Goal: Transaction & Acquisition: Purchase product/service

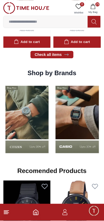
scroll to position [362, 0]
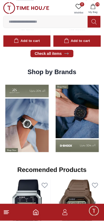
click at [53, 148] on img at bounding box center [77, 119] width 48 height 74
click at [73, 134] on img at bounding box center [77, 119] width 48 height 74
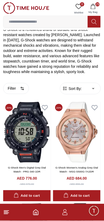
scroll to position [90, 0]
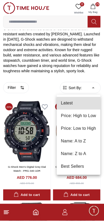
click at [94, 129] on li "Price: Low to High" at bounding box center [79, 129] width 44 height 13
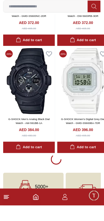
scroll to position [1093, 0]
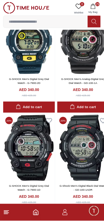
type input "******"
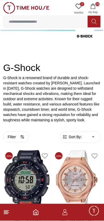
scroll to position [41, 0]
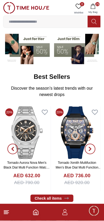
scroll to position [362, 0]
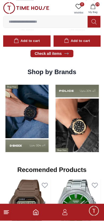
click at [81, 130] on img at bounding box center [77, 119] width 48 height 74
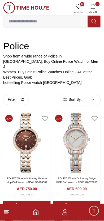
scroll to position [65, 0]
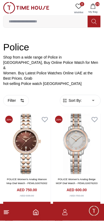
click at [16, 98] on button "Filter" at bounding box center [16, 100] width 26 height 11
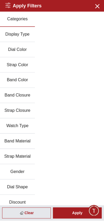
click at [26, 174] on button "Gender" at bounding box center [17, 172] width 35 height 15
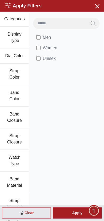
click at [75, 215] on div "Apply" at bounding box center [77, 213] width 49 height 11
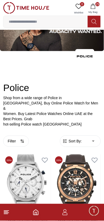
scroll to position [65, 0]
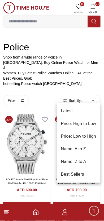
click at [91, 138] on li "Price: Low to High" at bounding box center [79, 136] width 44 height 13
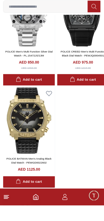
scroll to position [1058, 0]
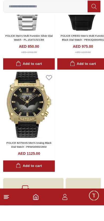
type input "******"
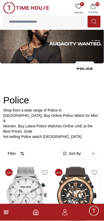
scroll to position [65, 0]
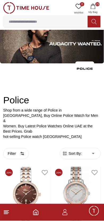
scroll to position [65, 0]
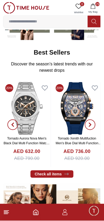
scroll to position [362, 0]
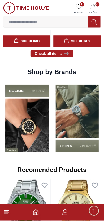
click at [53, 120] on img at bounding box center [77, 119] width 48 height 74
click at [56, 122] on img at bounding box center [77, 119] width 48 height 74
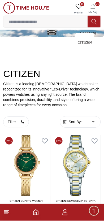
scroll to position [33, 0]
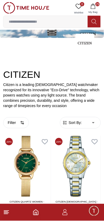
click at [24, 123] on button "Filter" at bounding box center [16, 123] width 26 height 11
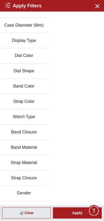
scroll to position [35, 0]
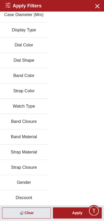
click at [35, 181] on button "Gender" at bounding box center [24, 183] width 48 height 15
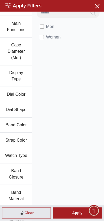
scroll to position [0, 0]
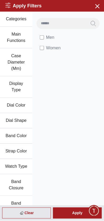
click at [75, 216] on div "Apply" at bounding box center [77, 213] width 49 height 11
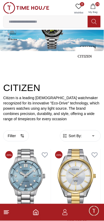
scroll to position [33, 0]
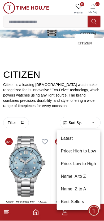
click at [92, 165] on li "Price: Low to High" at bounding box center [79, 164] width 44 height 13
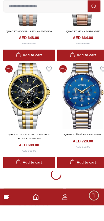
scroll to position [1037, 0]
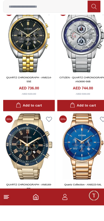
scroll to position [1193, 0]
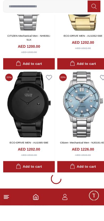
scroll to position [3128, 0]
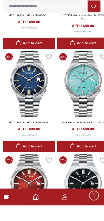
scroll to position [3997, 0]
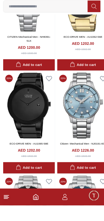
scroll to position [1193, 0]
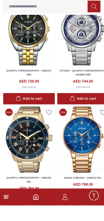
scroll to position [1031, 0]
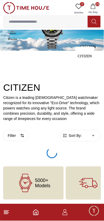
type input "******"
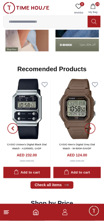
scroll to position [487, 0]
